Goal: Book appointment/travel/reservation

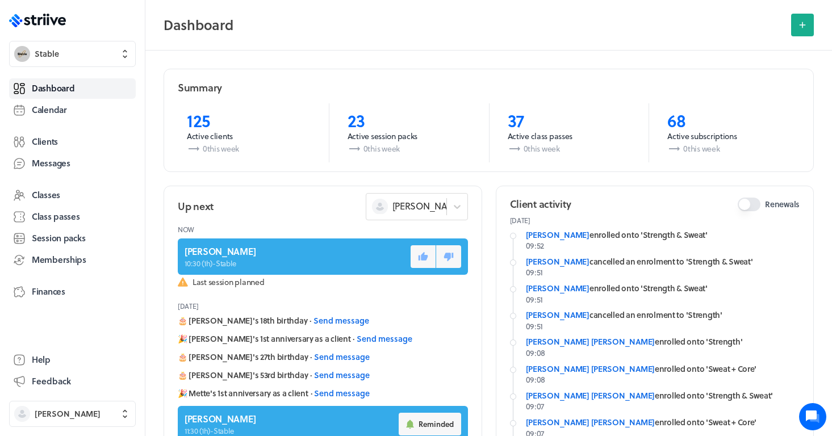
scroll to position [441, 0]
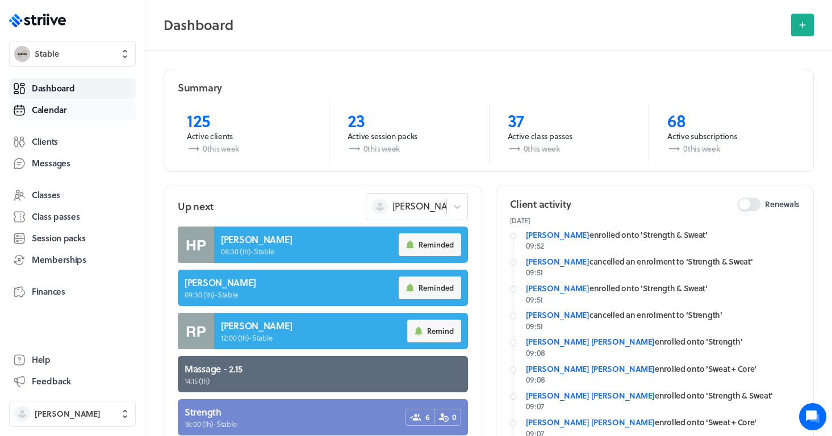
click at [61, 112] on span "Calendar" at bounding box center [49, 110] width 35 height 12
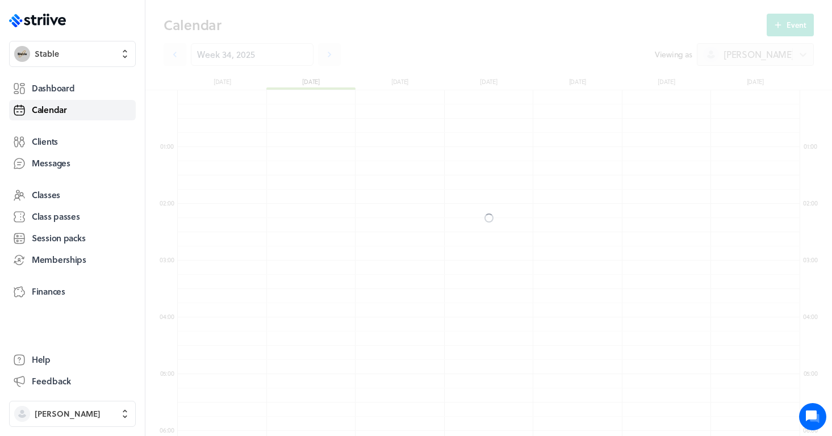
scroll to position [1363, 623]
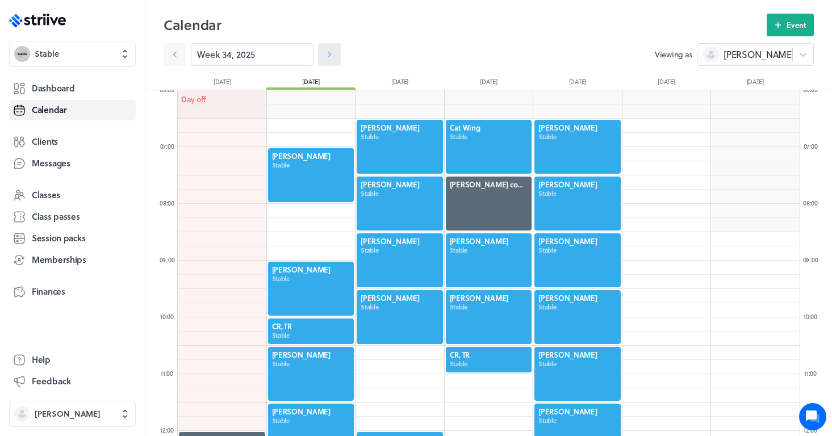
click at [330, 59] on icon at bounding box center [329, 54] width 11 height 11
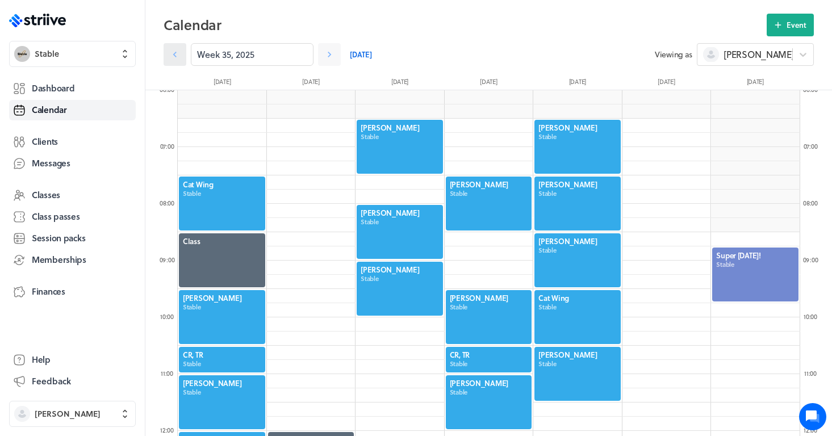
click at [177, 52] on icon at bounding box center [174, 54] width 11 height 11
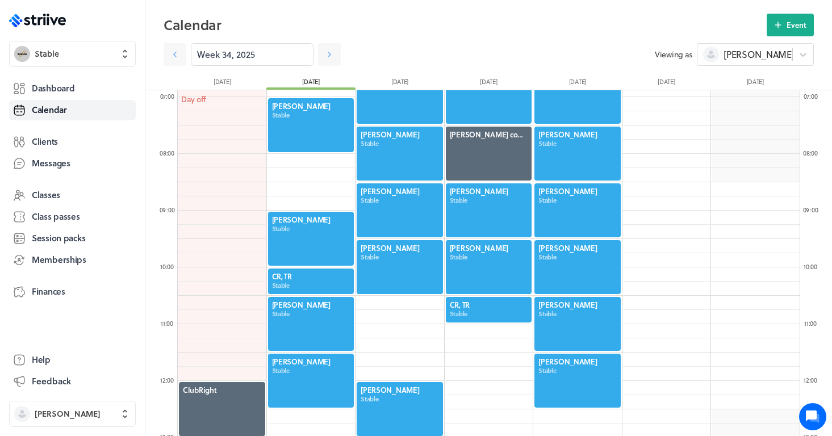
scroll to position [387, 0]
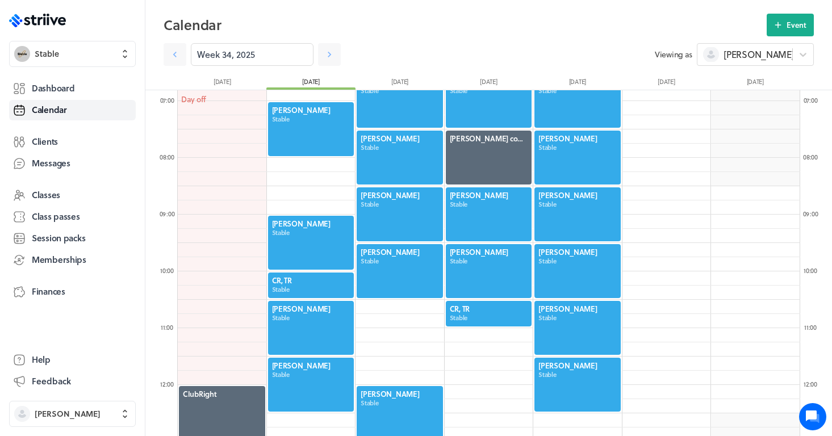
click at [303, 329] on div at bounding box center [311, 328] width 89 height 56
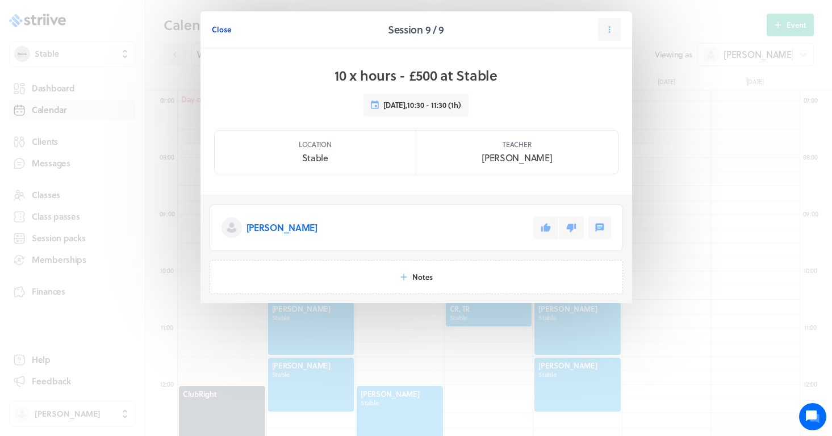
click at [218, 30] on span "Close" at bounding box center [221, 29] width 19 height 10
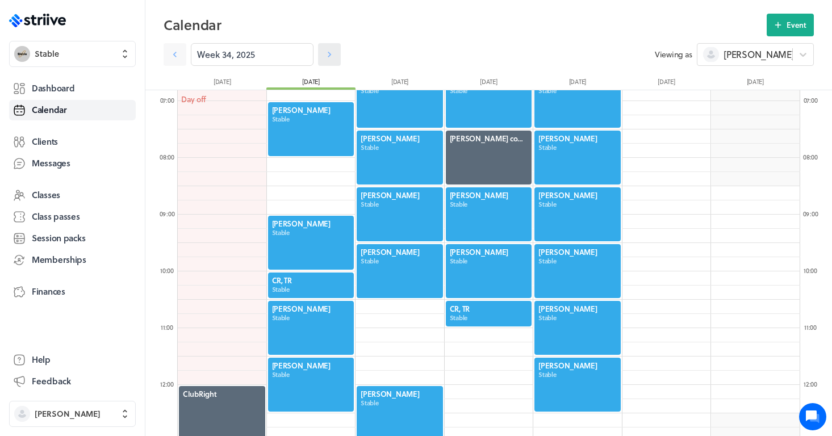
click at [326, 55] on icon at bounding box center [329, 54] width 11 height 11
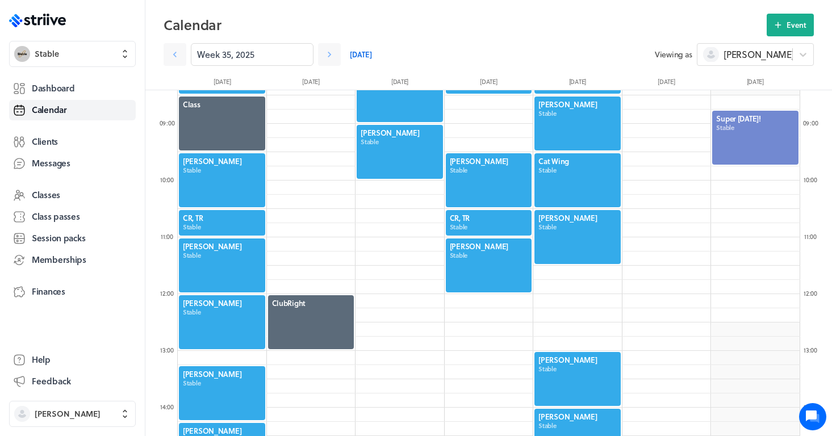
scroll to position [477, 0]
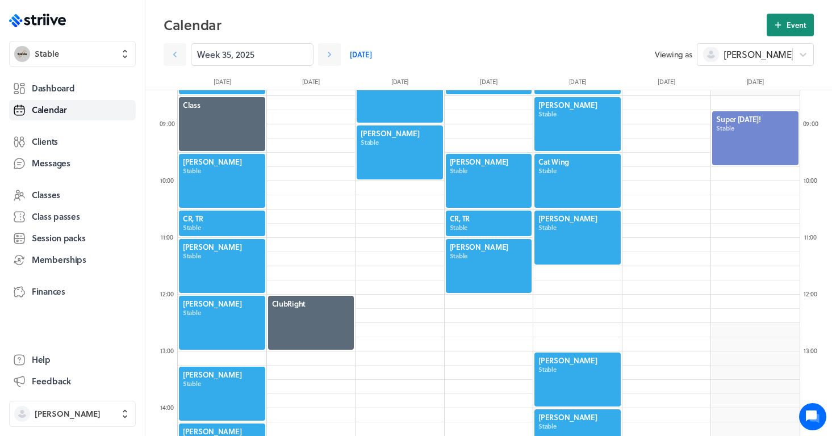
click at [778, 27] on icon at bounding box center [778, 25] width 6 height 6
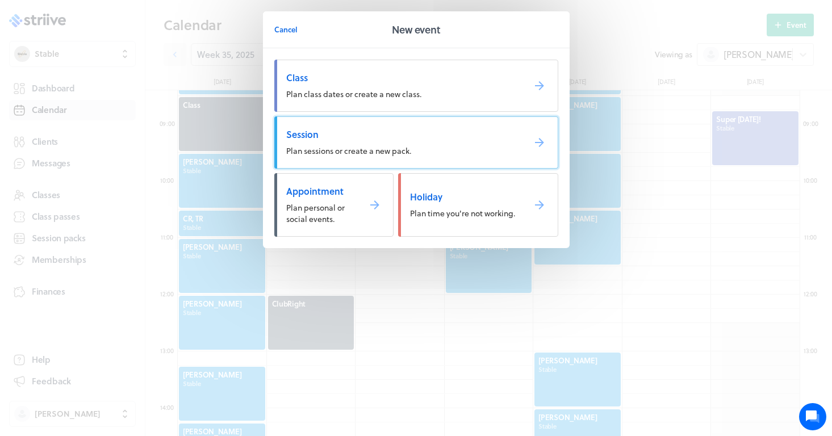
click at [312, 140] on span "Session" at bounding box center [400, 134] width 229 height 12
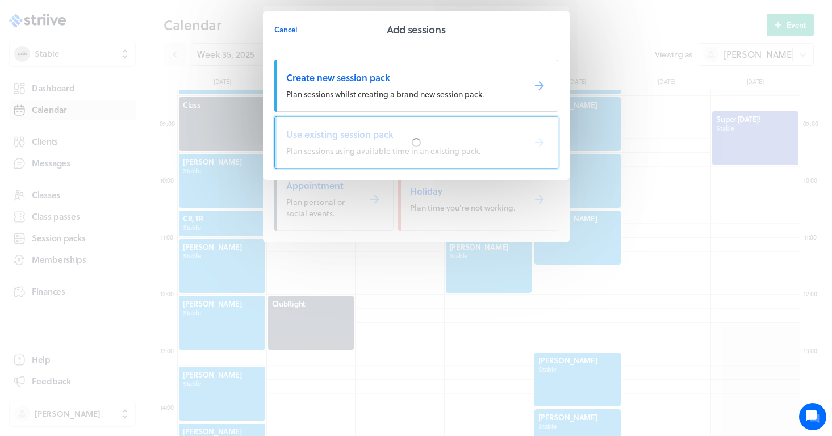
click at [349, 137] on div at bounding box center [416, 142] width 283 height 51
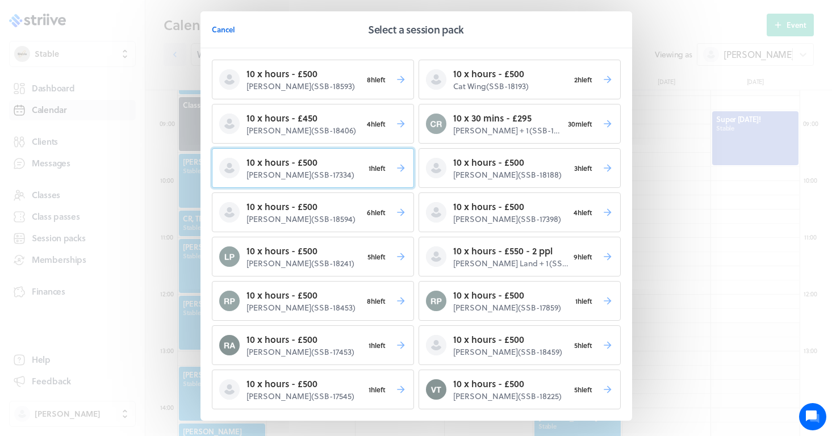
click at [339, 170] on p "[PERSON_NAME] ( SSB-17334 )" at bounding box center [305, 174] width 117 height 11
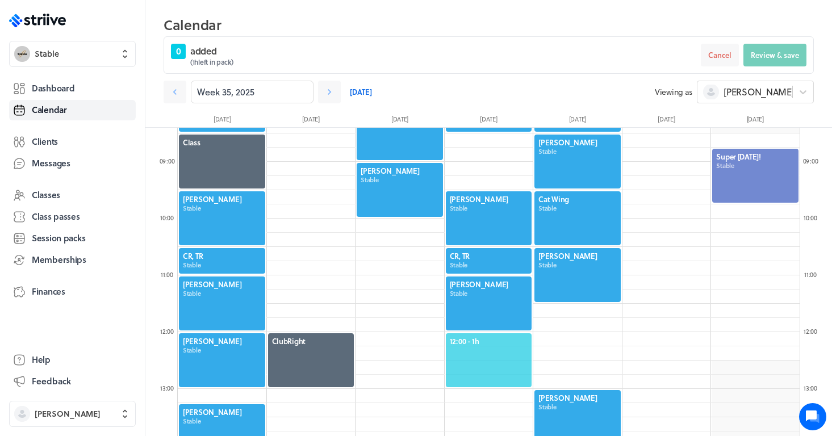
click at [485, 339] on span "12:00 - 1h" at bounding box center [489, 341] width 78 height 10
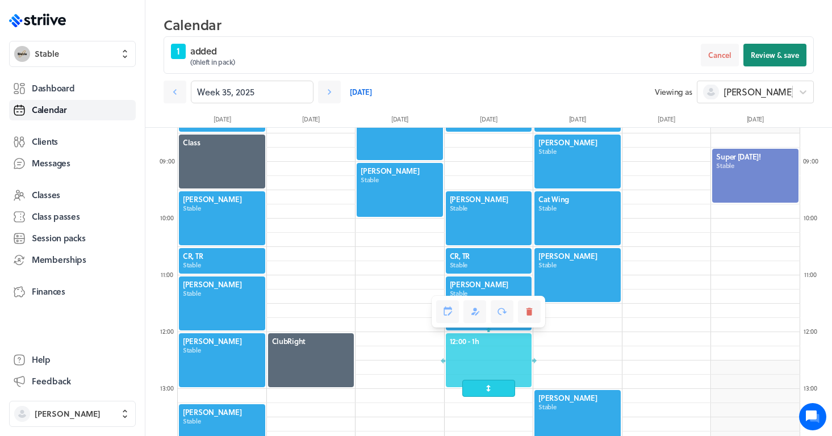
click at [782, 53] on span "Review & save" at bounding box center [775, 55] width 48 height 10
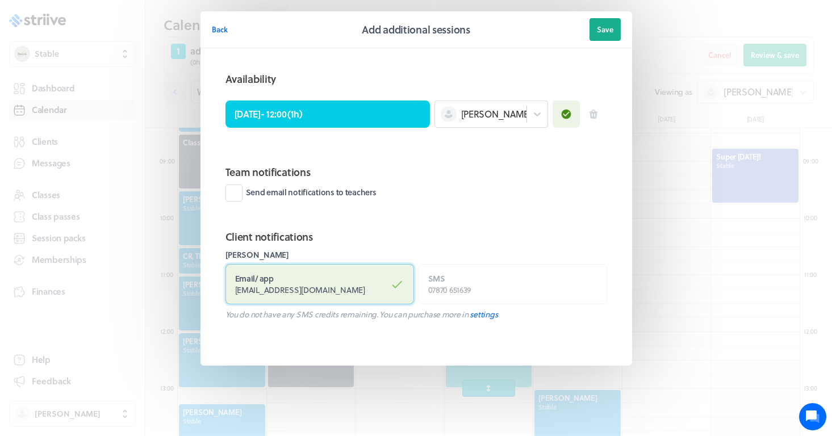
click at [367, 290] on label "Email / app [EMAIL_ADDRESS][DOMAIN_NAME]" at bounding box center [320, 284] width 189 height 40
click at [0, 0] on input "Email / app [EMAIL_ADDRESS][DOMAIN_NAME]" at bounding box center [0, 0] width 0 height 0
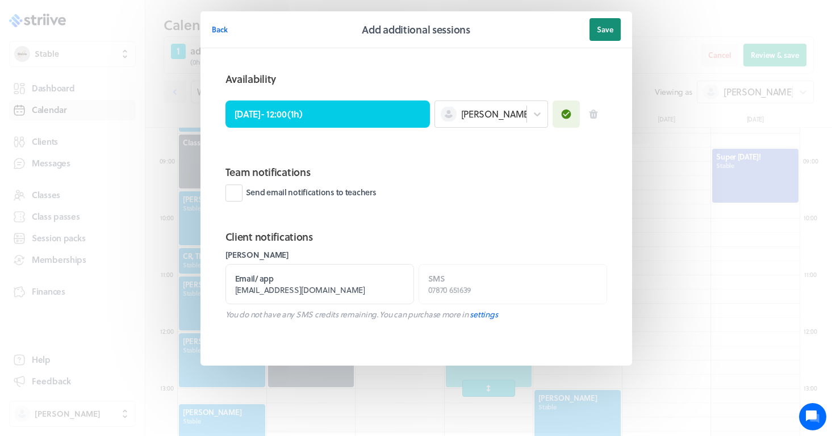
click at [606, 31] on span "Save" at bounding box center [605, 29] width 16 height 10
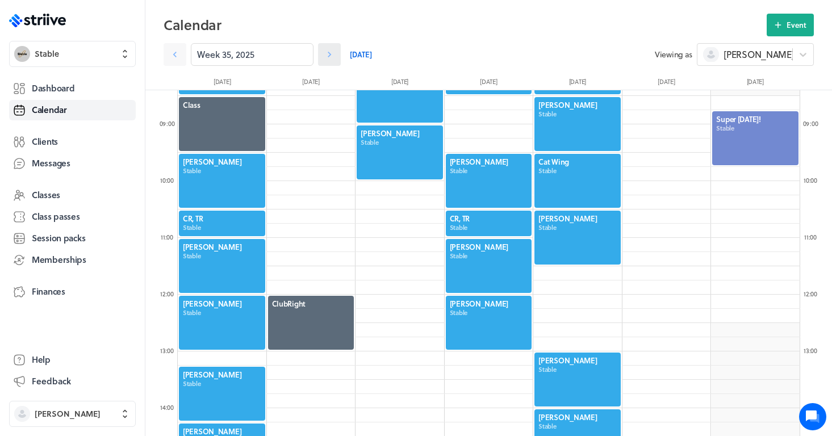
click at [333, 56] on icon at bounding box center [329, 54] width 11 height 11
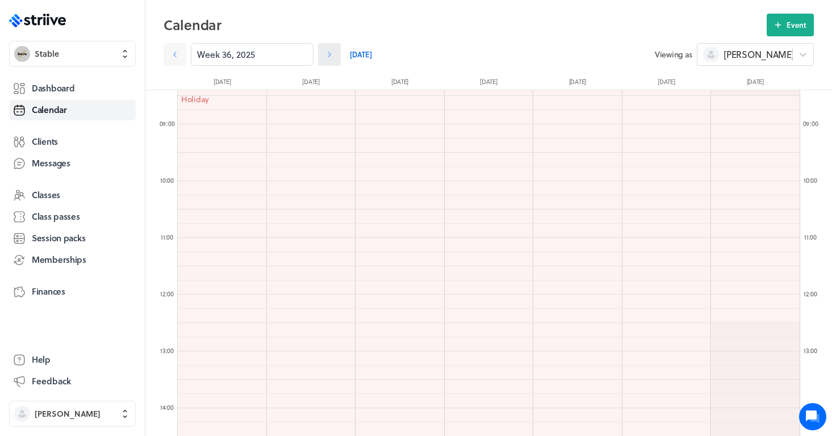
click at [333, 56] on icon at bounding box center [329, 54] width 11 height 11
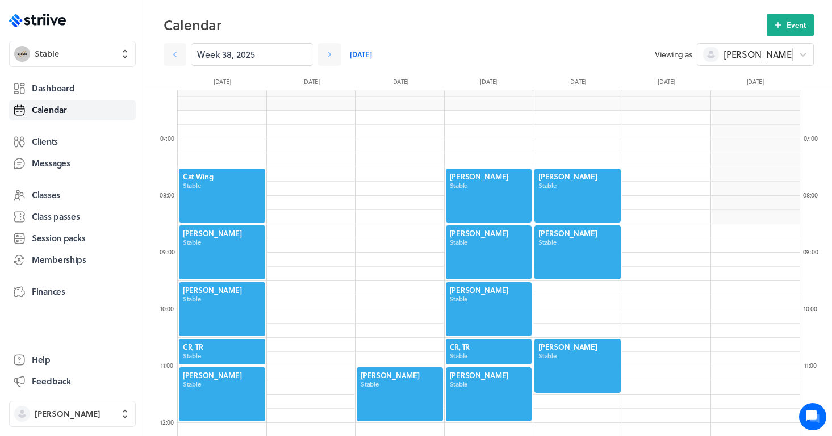
scroll to position [350, 0]
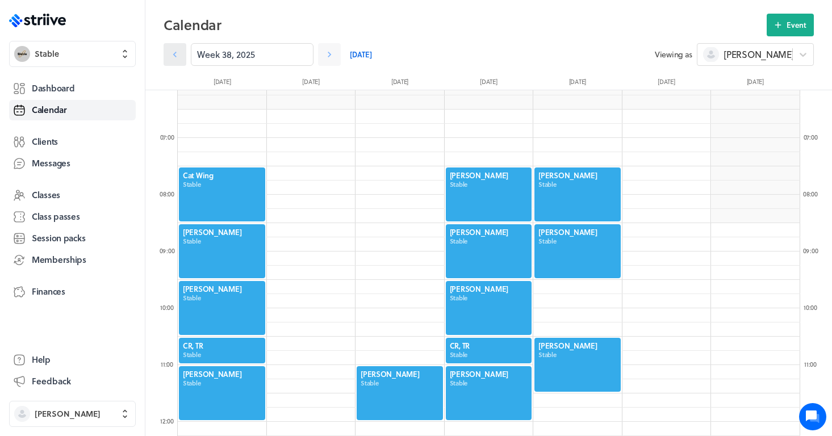
click at [181, 60] on link at bounding box center [175, 54] width 23 height 23
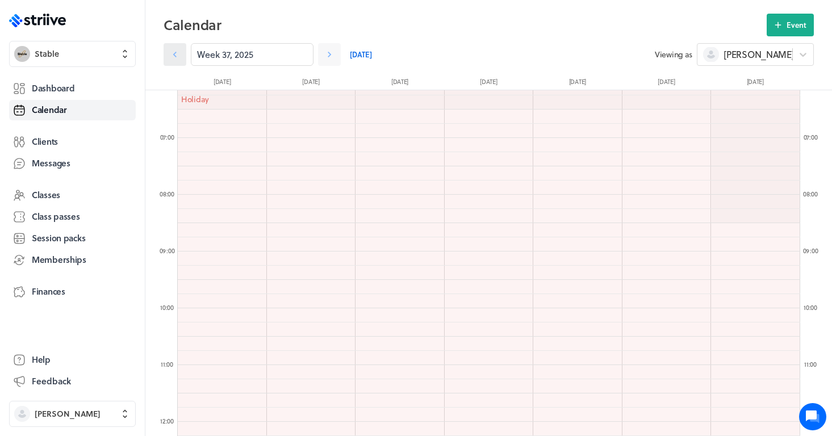
click at [181, 60] on link at bounding box center [175, 54] width 23 height 23
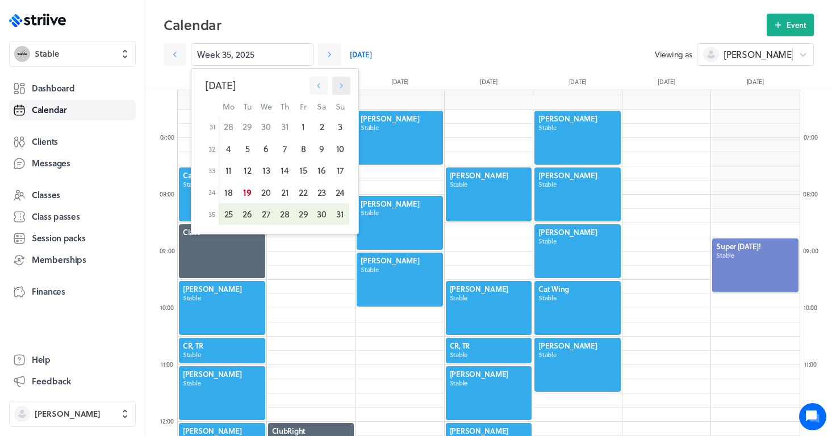
click at [339, 86] on icon "button" at bounding box center [341, 86] width 10 height 10
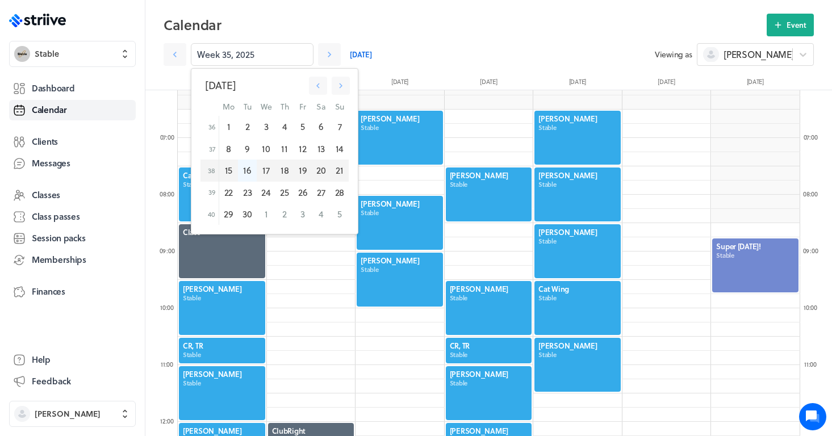
drag, startPoint x: 339, startPoint y: 86, endPoint x: 245, endPoint y: 169, distance: 125.5
click at [245, 169] on div "[DATE] Mo Tu We Th Fr Sa Su 36 1 2 3 4 5 6 7 37 8 9 10 11 12 13 14 38 15 16 17 …" at bounding box center [274, 151] width 166 height 165
click at [345, 89] on icon "button" at bounding box center [341, 86] width 10 height 10
click at [321, 88] on icon "button" at bounding box center [318, 86] width 10 height 10
click at [461, 37] on section "Week 35, 2025 [DATE] Mo Tu We Th Fr Sa Su 36 1 2 3 4 5 6 7 37 8 9 10 11 12 13 1…" at bounding box center [489, 51] width 650 height 30
